Goal: Task Accomplishment & Management: Complete application form

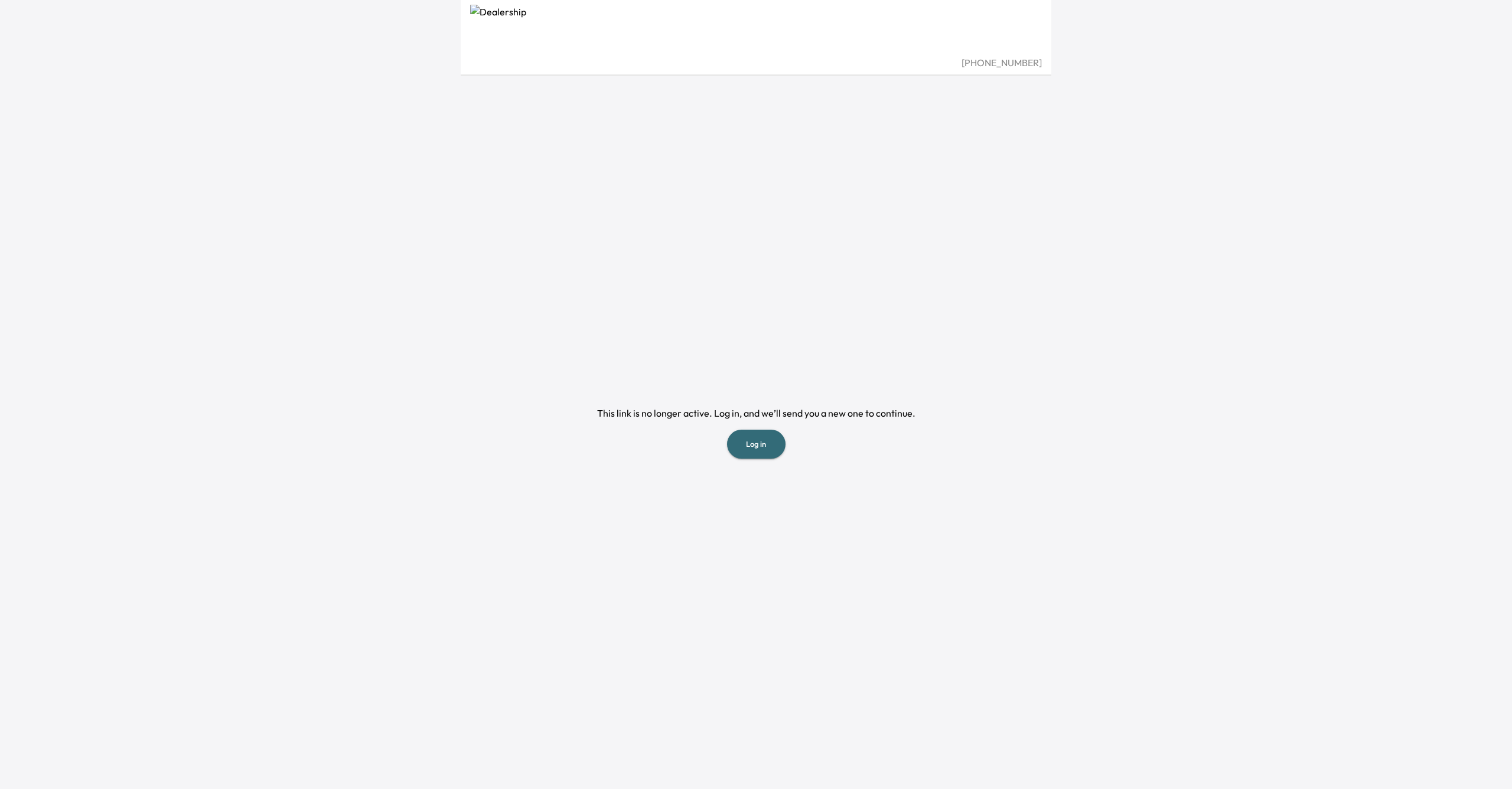
click at [753, 444] on button "Log in" at bounding box center [756, 444] width 59 height 29
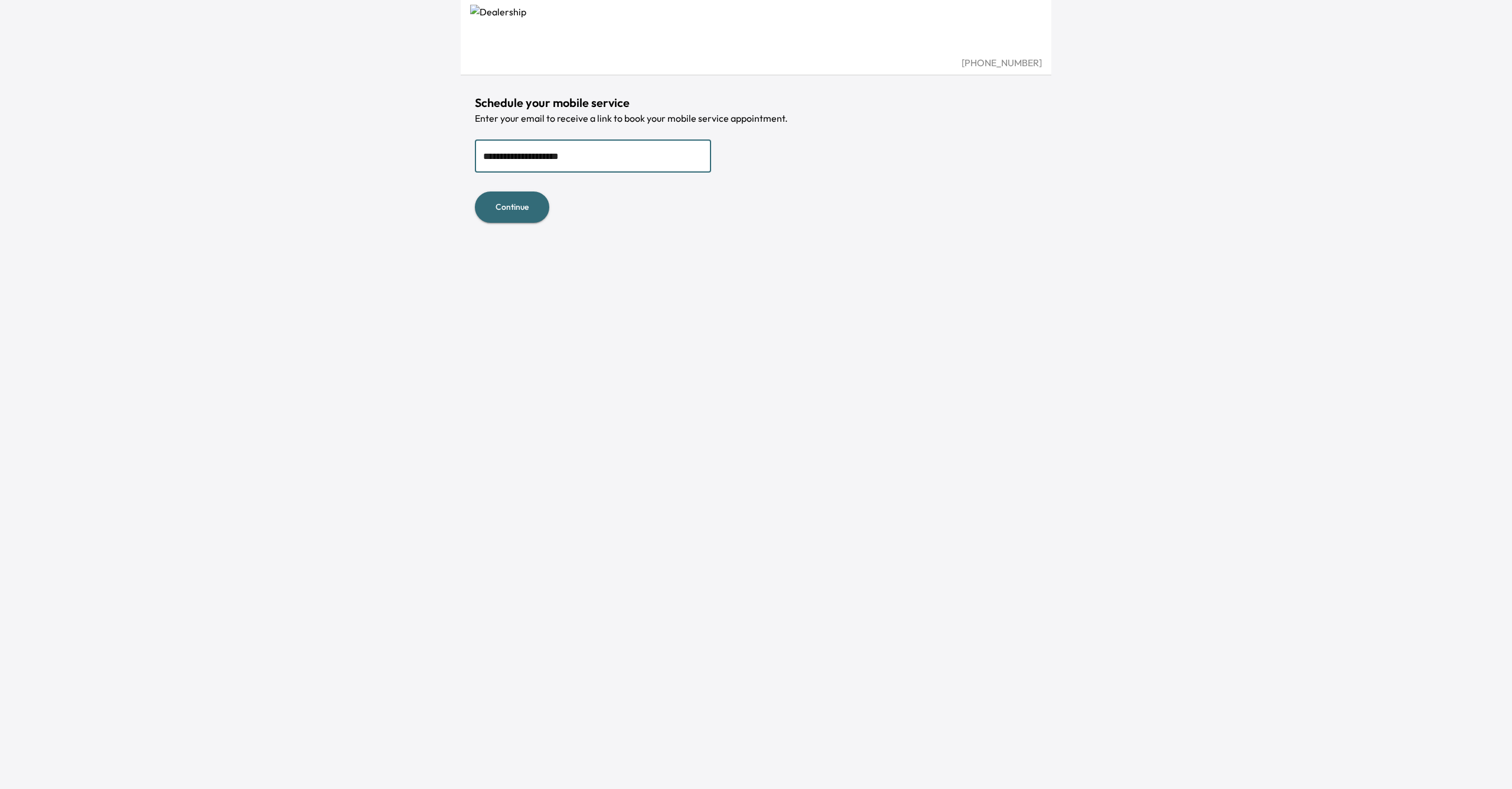
type input "**********"
click at [516, 202] on button "Continue" at bounding box center [512, 208] width 74 height 32
